Goal: Task Accomplishment & Management: Use online tool/utility

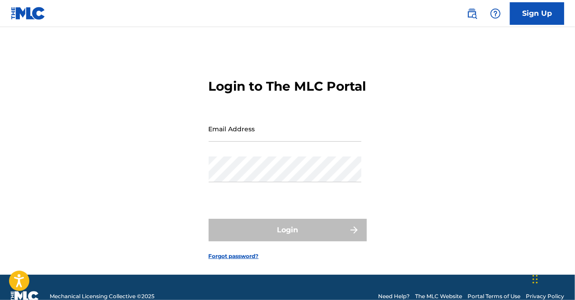
click at [269, 136] on input "Email Address" at bounding box center [285, 129] width 153 height 26
type input "[EMAIL_ADDRESS][DOMAIN_NAME]"
click at [341, 197] on div "Password" at bounding box center [285, 177] width 153 height 41
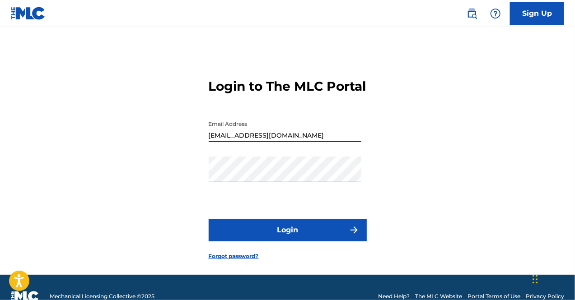
click at [270, 241] on button "Login" at bounding box center [288, 230] width 158 height 23
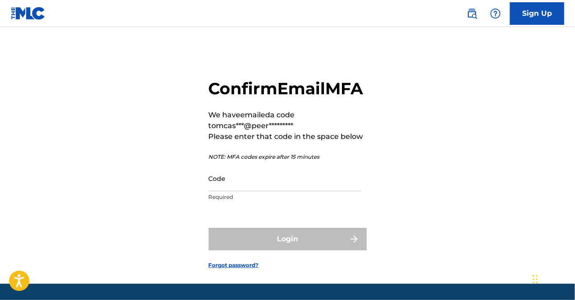
click at [245, 191] on input "Code" at bounding box center [285, 179] width 153 height 26
paste input "249569"
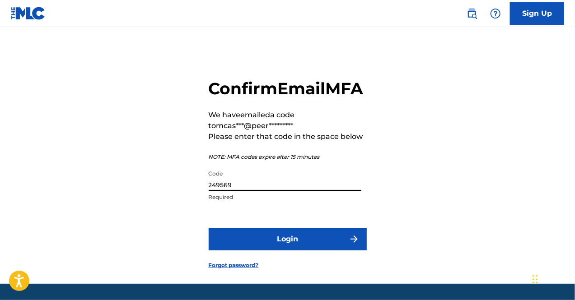
type input "249569"
click at [278, 250] on button "Login" at bounding box center [288, 239] width 158 height 23
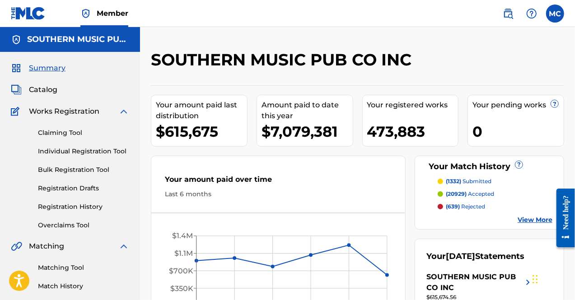
scroll to position [45, 0]
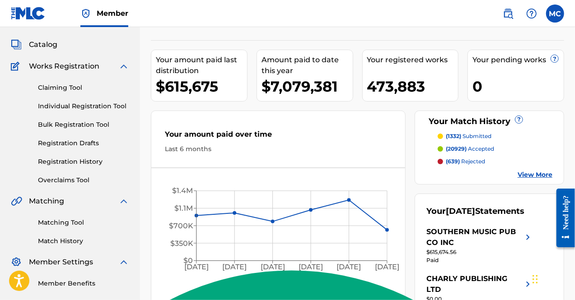
click at [63, 220] on link "Matching Tool" at bounding box center [83, 222] width 91 height 9
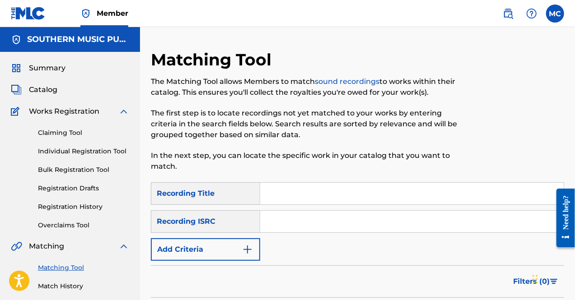
click at [278, 222] on input "Search Form" at bounding box center [411, 222] width 303 height 22
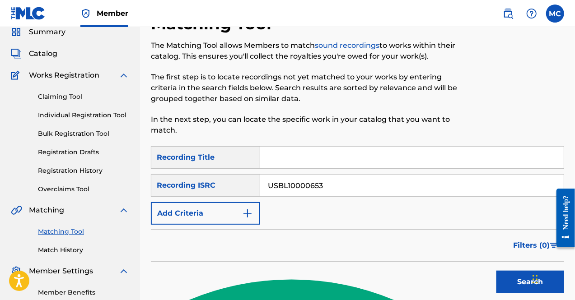
scroll to position [90, 0]
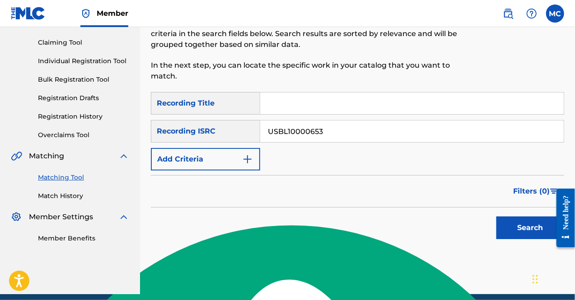
type input "USBL10000653"
click at [532, 227] on button "Search" at bounding box center [530, 228] width 68 height 23
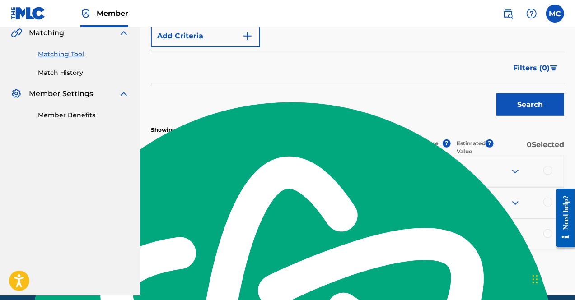
scroll to position [226, 0]
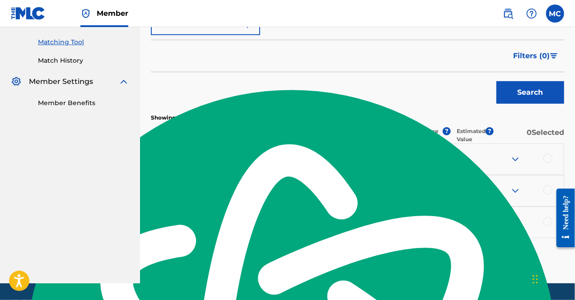
click at [517, 164] on img at bounding box center [515, 159] width 11 height 11
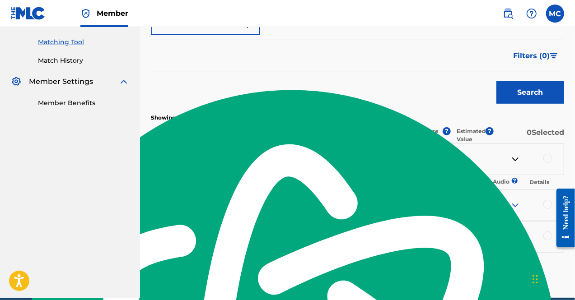
click at [513, 206] on img at bounding box center [515, 205] width 11 height 11
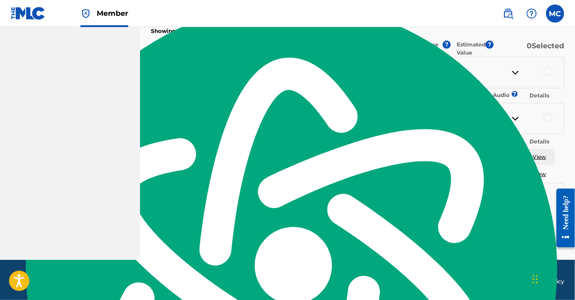
scroll to position [316, 0]
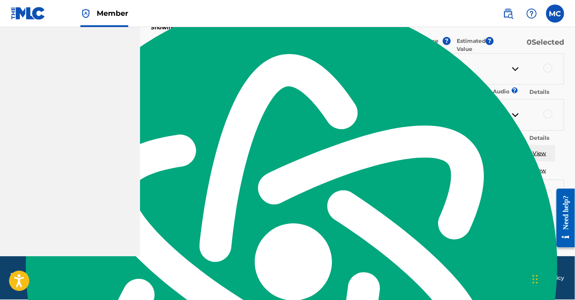
click at [514, 201] on img at bounding box center [515, 195] width 11 height 11
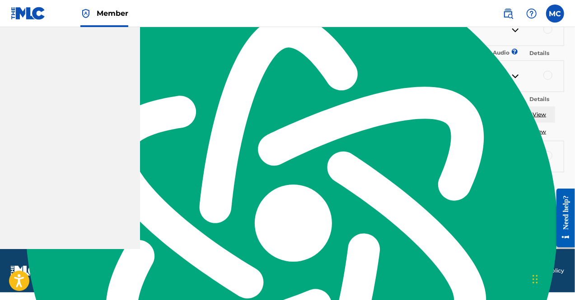
scroll to position [361, 0]
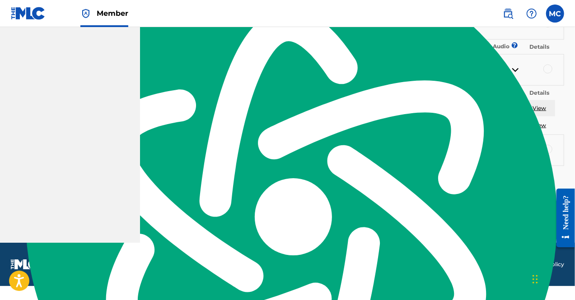
click at [514, 156] on img at bounding box center [515, 150] width 11 height 11
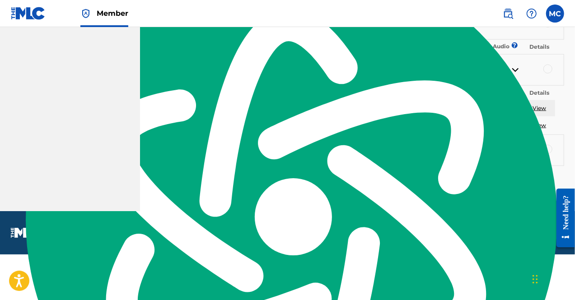
scroll to position [331, 0]
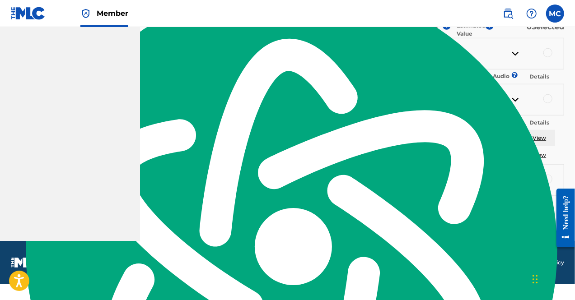
click at [514, 163] on td "Listen" at bounding box center [505, 155] width 36 height 16
click at [516, 185] on img at bounding box center [515, 180] width 11 height 11
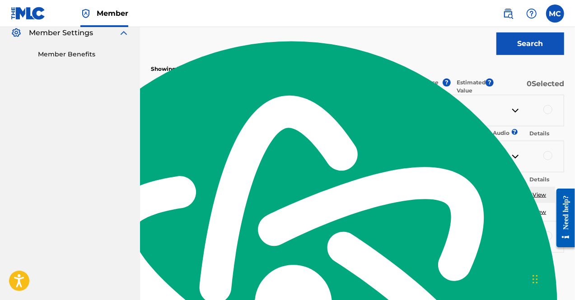
scroll to position [316, 0]
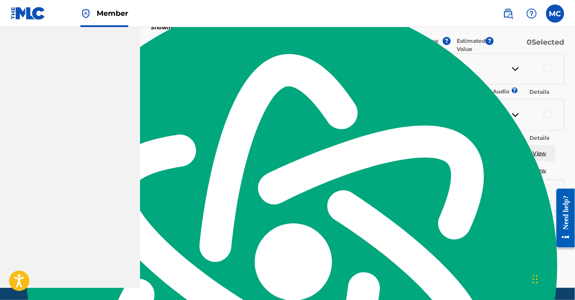
drag, startPoint x: 158, startPoint y: 68, endPoint x: 211, endPoint y: 68, distance: 53.3
click at [203, 68] on p "USBL10000653" at bounding box center [176, 69] width 51 height 11
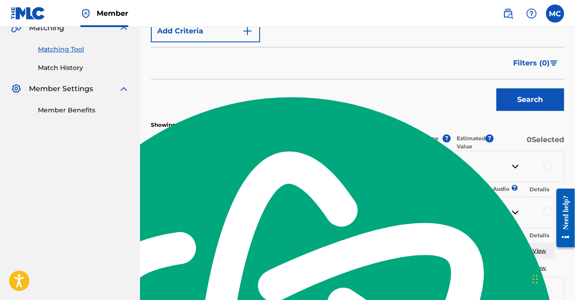
scroll to position [135, 0]
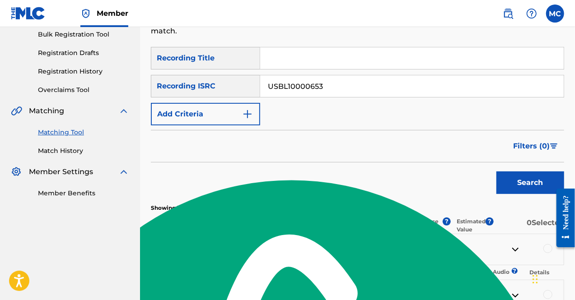
click at [327, 84] on input "USBL10000653" at bounding box center [411, 86] width 303 height 22
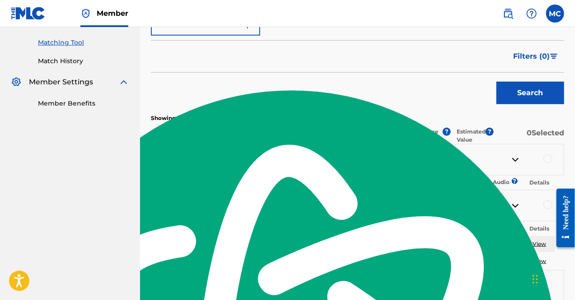
scroll to position [226, 0]
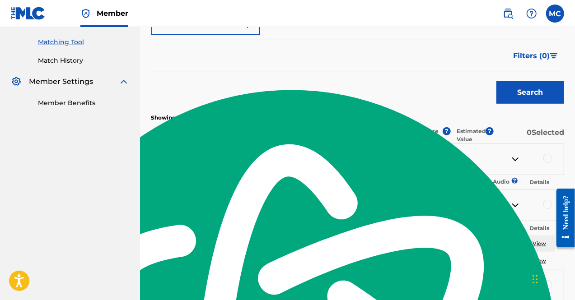
click at [560, 13] on label at bounding box center [555, 14] width 18 height 18
click at [555, 14] on input "MC [PERSON_NAME] [PERSON_NAME][EMAIL_ADDRESS][DOMAIN_NAME] Notification Prefere…" at bounding box center [555, 14] width 0 height 0
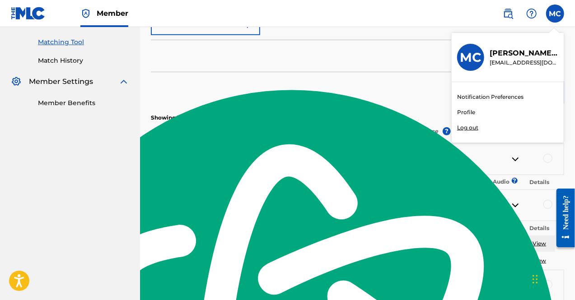
click at [474, 125] on p "Log out" at bounding box center [467, 128] width 21 height 8
click at [555, 14] on input "MC [PERSON_NAME] [PERSON_NAME][EMAIL_ADDRESS][DOMAIN_NAME] Notification Prefere…" at bounding box center [555, 14] width 0 height 0
